Goal: Information Seeking & Learning: Learn about a topic

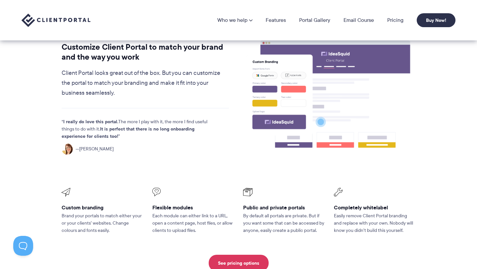
scroll to position [182, 0]
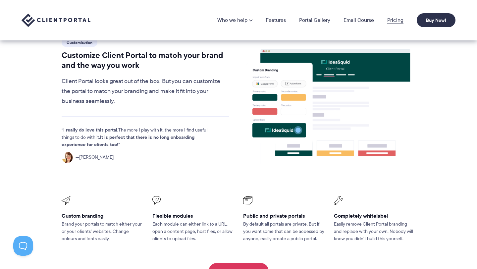
click at [391, 22] on link "Pricing" at bounding box center [395, 20] width 16 height 5
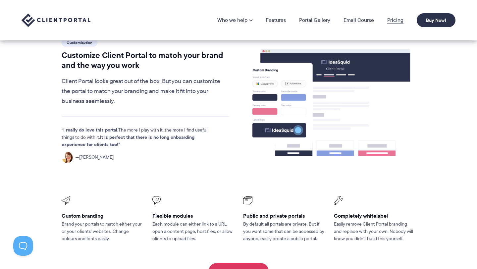
click at [392, 20] on link "Pricing" at bounding box center [395, 20] width 16 height 5
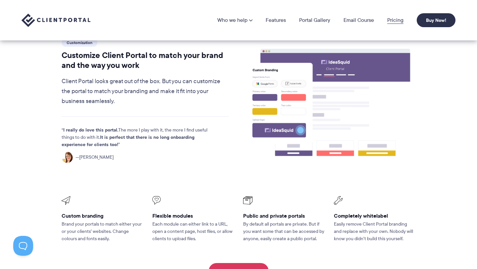
click at [396, 19] on link "Pricing" at bounding box center [395, 20] width 16 height 5
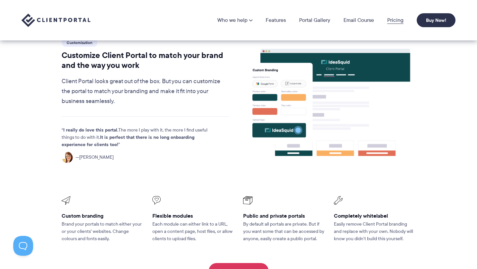
click at [396, 19] on link "Pricing" at bounding box center [395, 20] width 16 height 5
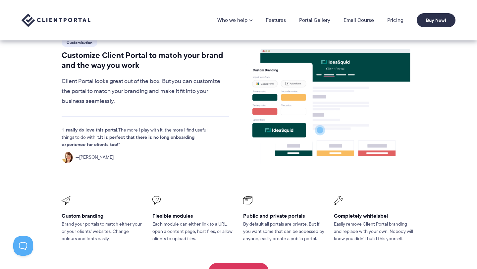
scroll to position [0, 0]
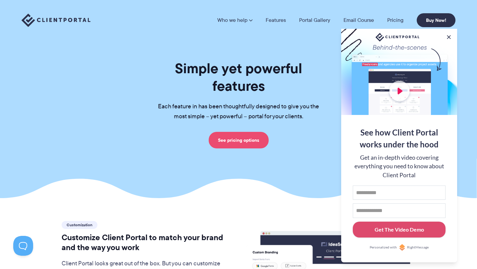
click at [249, 132] on link "See pricing options" at bounding box center [238, 140] width 60 height 17
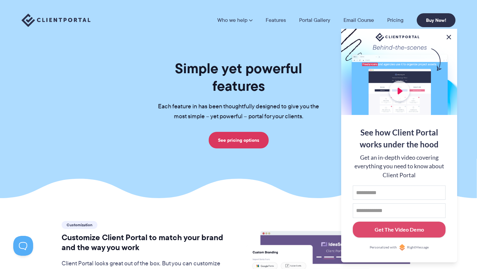
click at [450, 33] on button at bounding box center [448, 37] width 8 height 8
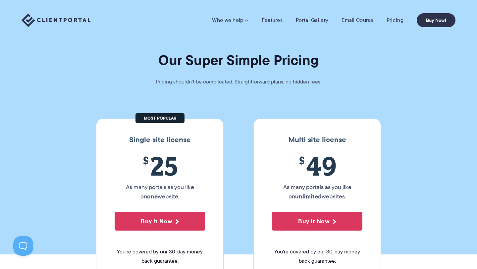
click at [79, 21] on img at bounding box center [56, 21] width 69 height 14
